Goal: Task Accomplishment & Management: Complete application form

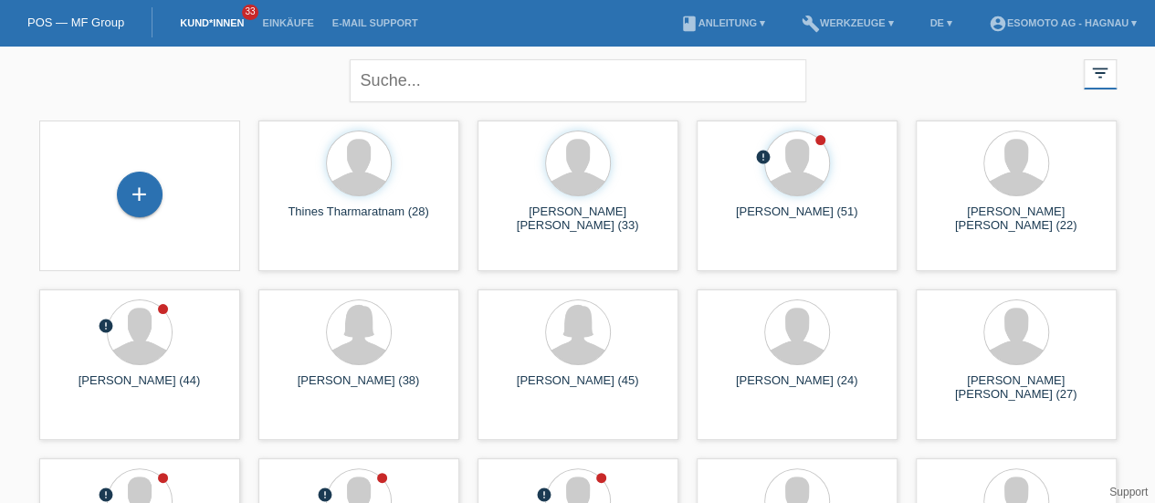
click at [126, 224] on div "+" at bounding box center [139, 196] width 201 height 151
click at [131, 195] on div "+" at bounding box center [140, 195] width 46 height 46
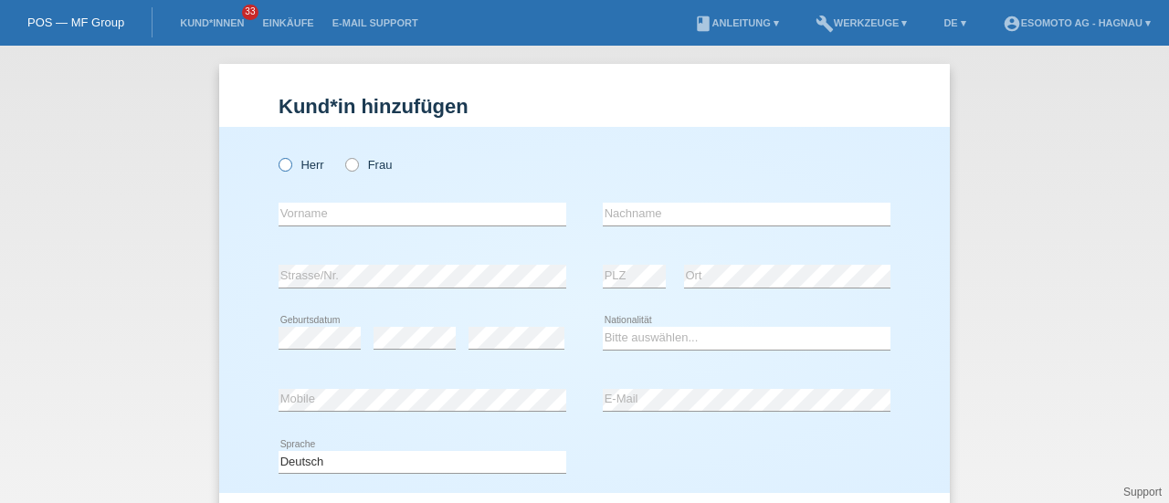
click at [278, 158] on input "Herr" at bounding box center [284, 164] width 12 height 12
radio input "true"
click at [335, 218] on input "text" at bounding box center [422, 214] width 288 height 23
type input "Jan"
type input "Csonka"
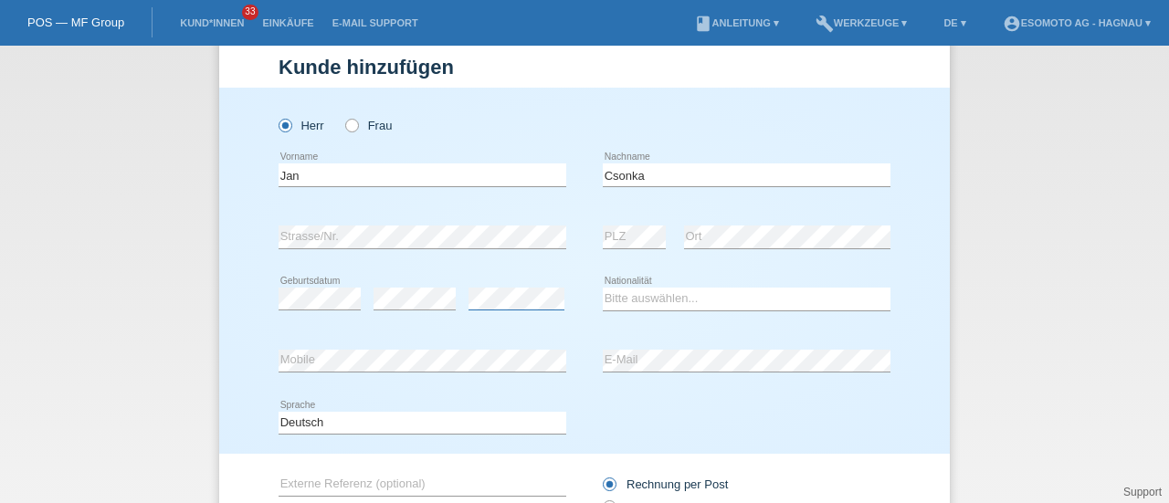
scroll to position [40, 0]
click at [624, 301] on select "Bitte auswählen... Schweiz Deutschland Liechtenstein Österreich ------------ Af…" at bounding box center [747, 298] width 288 height 22
select select "CH"
click at [603, 287] on select "Bitte auswählen... Schweiz Deutschland Liechtenstein Österreich ------------ Af…" at bounding box center [747, 298] width 288 height 22
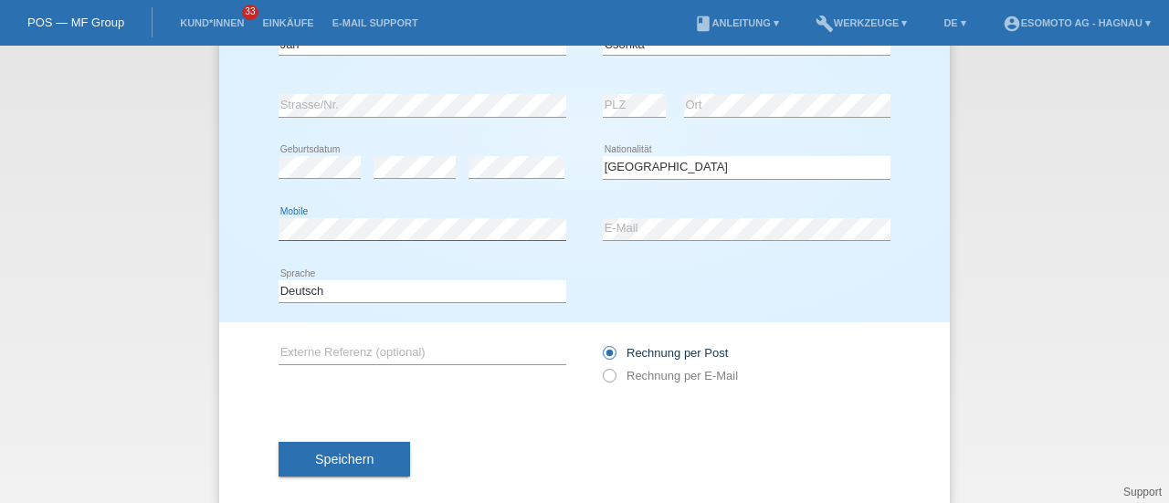
scroll to position [197, 0]
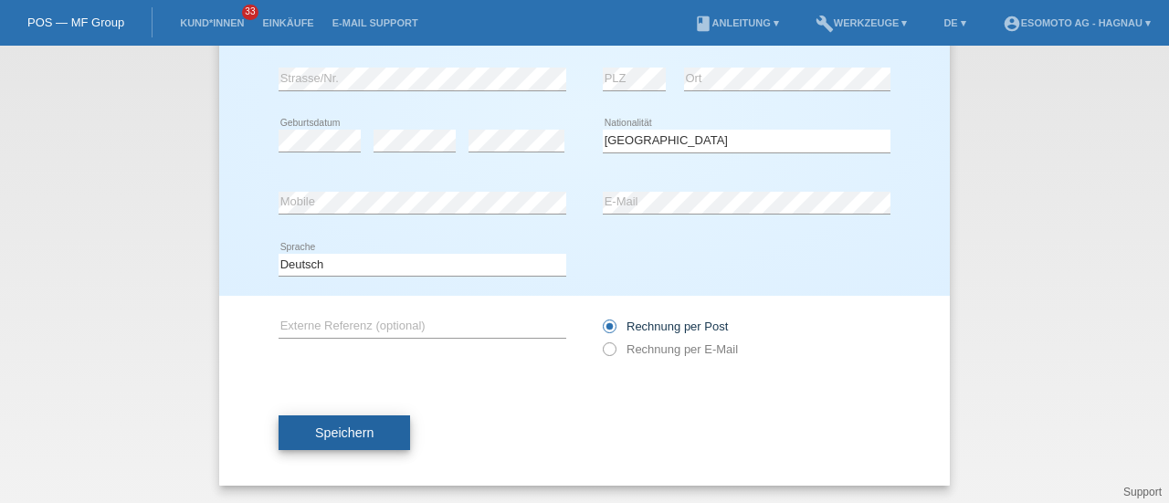
click at [363, 421] on button "Speichern" at bounding box center [343, 432] width 131 height 35
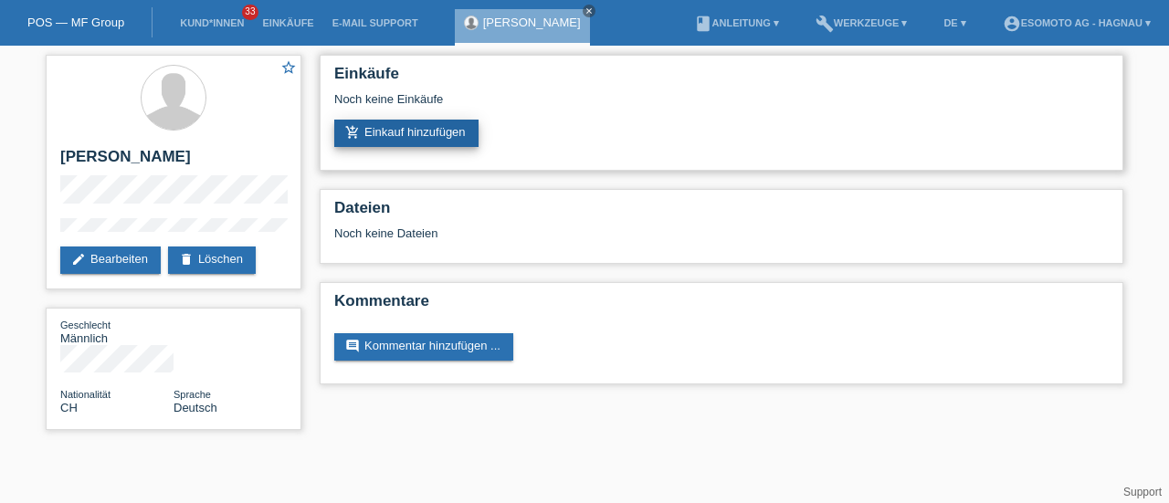
click at [379, 135] on link "add_shopping_cart Einkauf hinzufügen" at bounding box center [406, 133] width 144 height 27
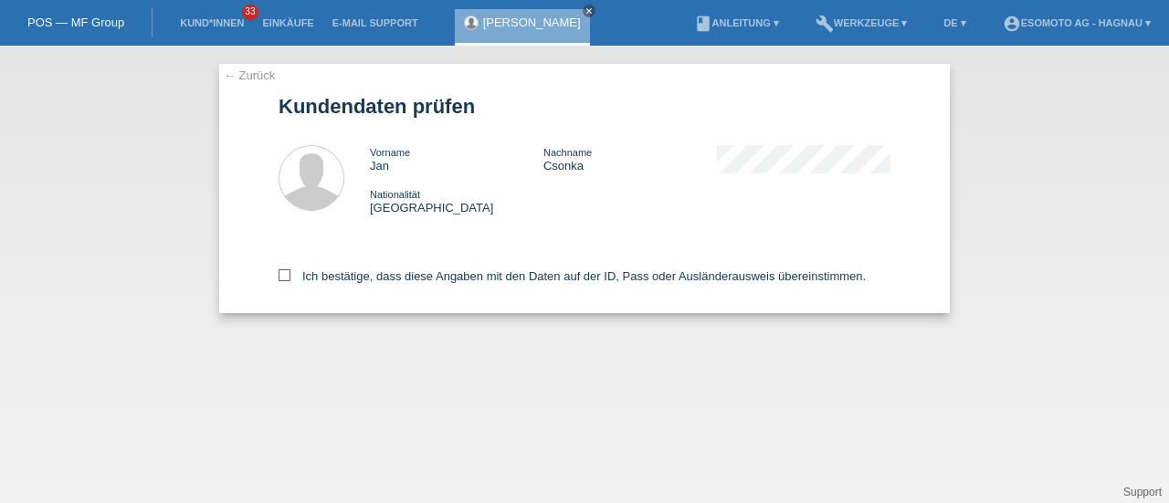
click at [285, 278] on icon at bounding box center [284, 275] width 12 height 12
click at [285, 278] on input "Ich bestätige, dass diese Angaben mit den Daten auf der ID, Pass oder Ausländer…" at bounding box center [284, 275] width 12 height 12
checkbox input "true"
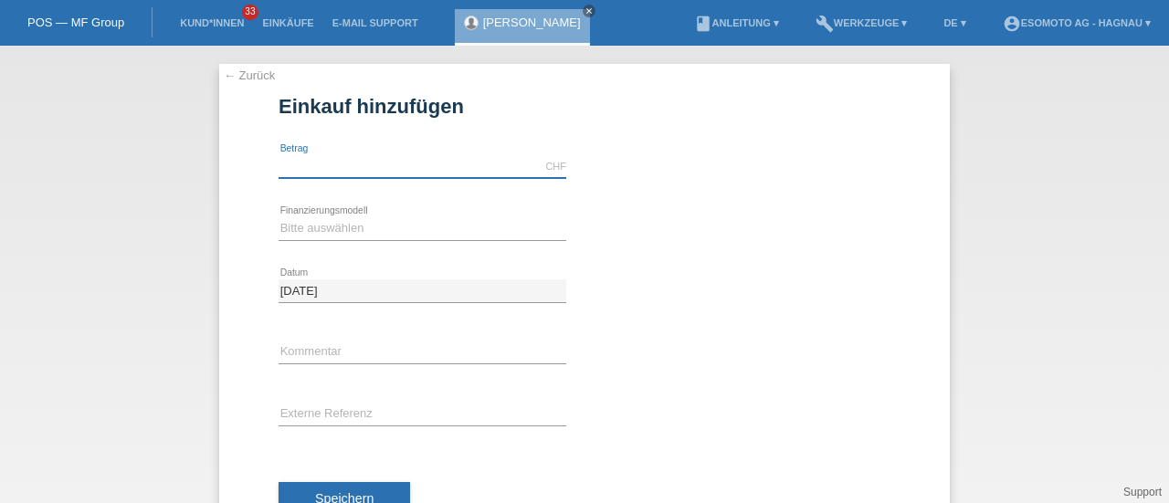
click at [330, 162] on input "text" at bounding box center [422, 166] width 288 height 23
type input "2590.00"
click at [298, 230] on select "Bitte auswählen Fixe Raten Kauf auf Rechnung mit Teilzahlungsoption" at bounding box center [422, 228] width 288 height 22
select select "69"
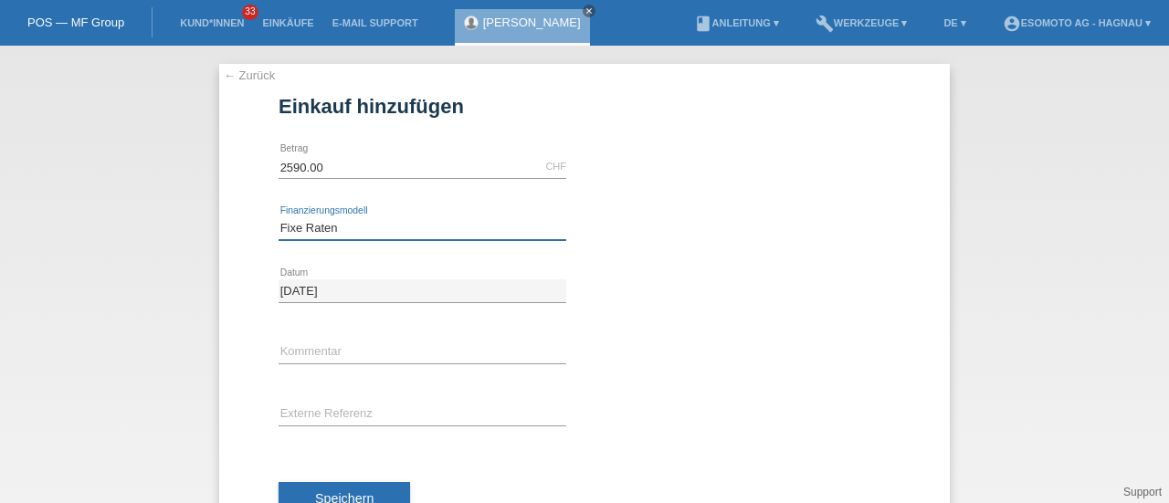
click at [278, 217] on select "Bitte auswählen Fixe Raten Kauf auf Rechnung mit Teilzahlungsoption" at bounding box center [422, 228] width 288 height 22
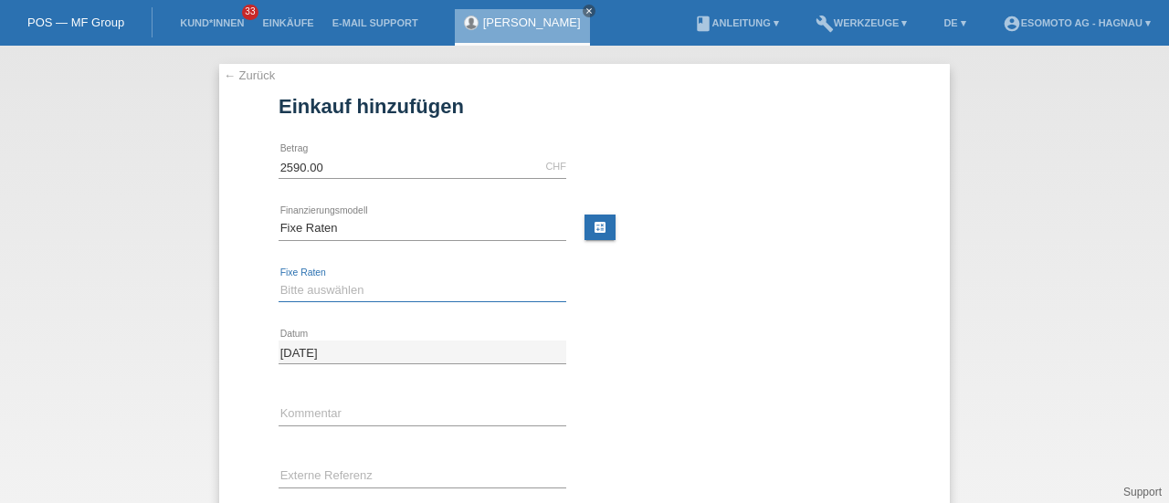
click at [301, 289] on select "Bitte auswählen 12 Raten 24 Raten 36 Raten 48 Raten" at bounding box center [422, 290] width 288 height 22
select select "138"
click at [278, 279] on select "Bitte auswählen 12 Raten 24 Raten 36 Raten 48 Raten" at bounding box center [422, 290] width 288 height 22
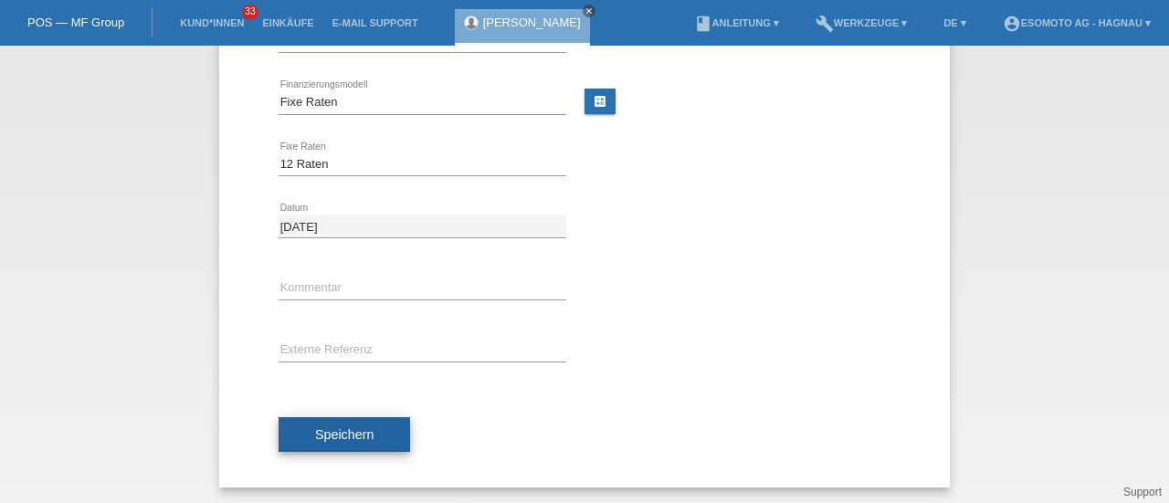
click at [362, 423] on button "Speichern" at bounding box center [343, 434] width 131 height 35
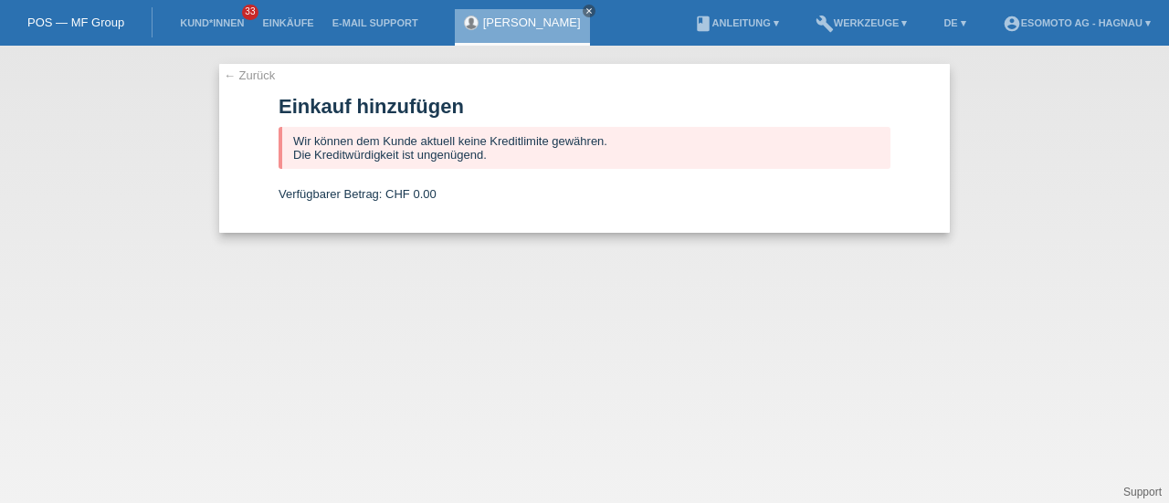
scroll to position [0, 0]
click at [584, 9] on icon "close" at bounding box center [588, 10] width 9 height 9
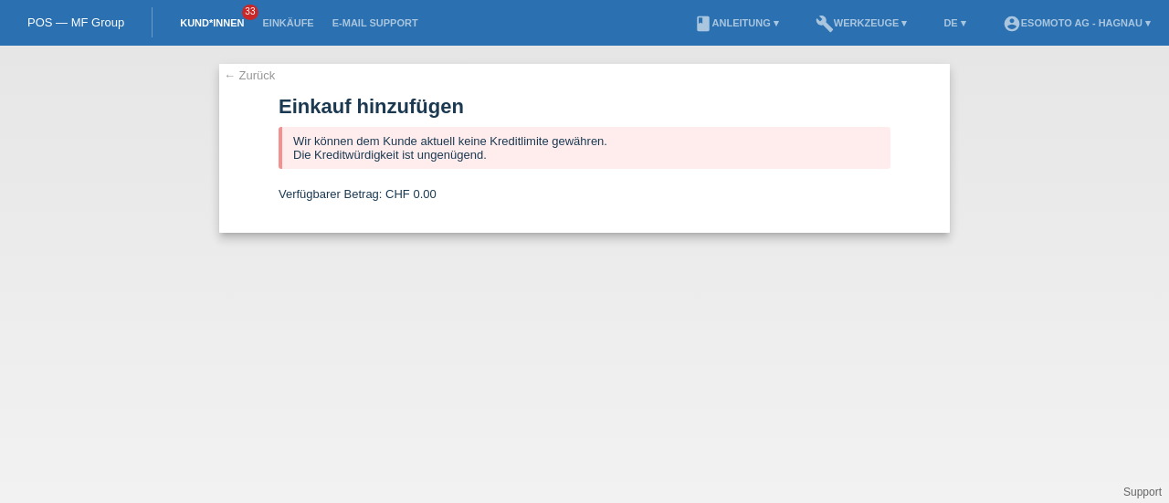
click at [186, 23] on link "Kund*innen" at bounding box center [212, 22] width 82 height 11
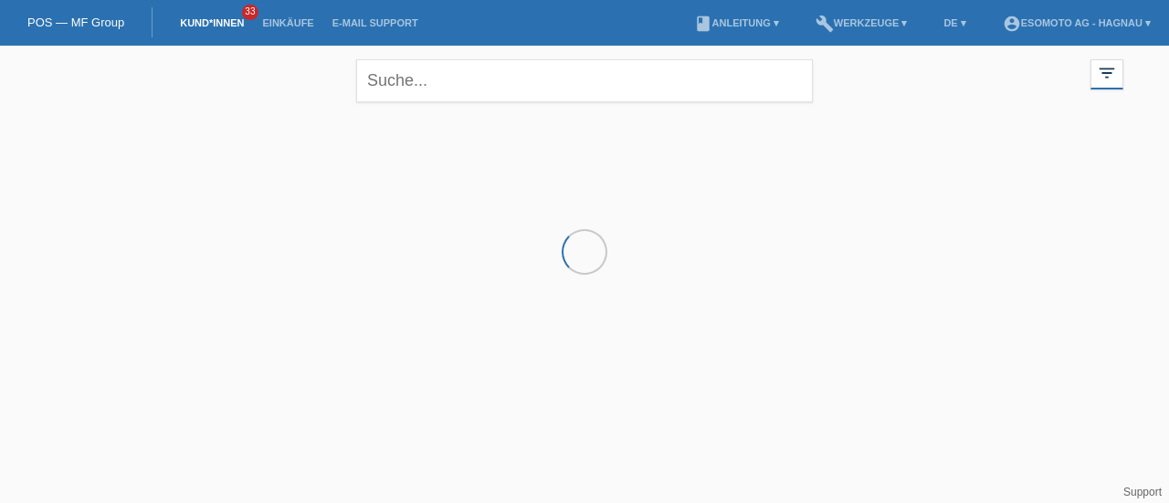
click at [59, 22] on link "POS — MF Group" at bounding box center [75, 23] width 97 height 14
click at [1060, 19] on link "account_circle Esomoto AG - Hagnau ▾" at bounding box center [1076, 22] width 166 height 11
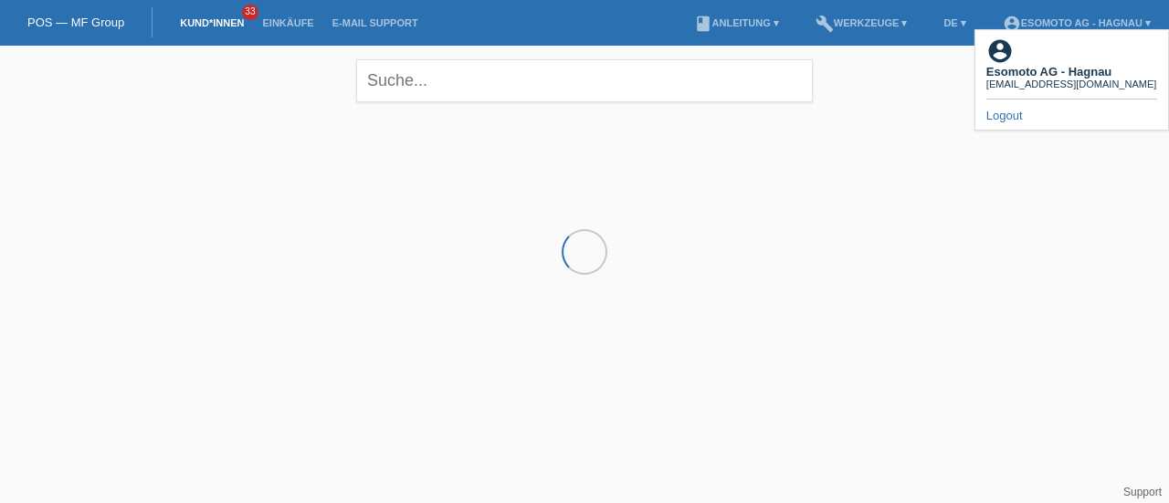
click at [1008, 109] on link "Logout" at bounding box center [1004, 116] width 37 height 14
